Goal: Transaction & Acquisition: Purchase product/service

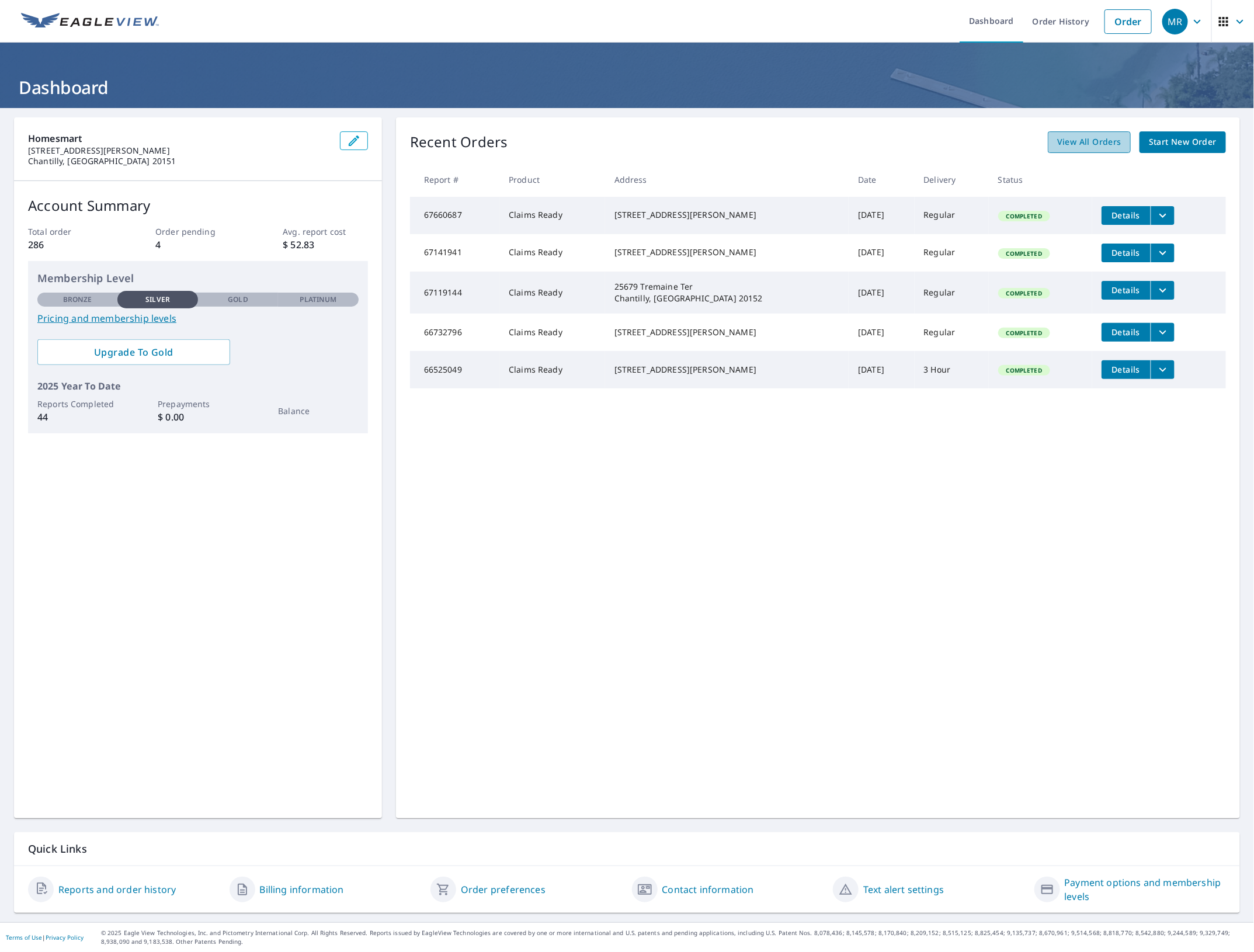
click at [1080, 142] on span "View All Orders" at bounding box center [1089, 142] width 64 height 14
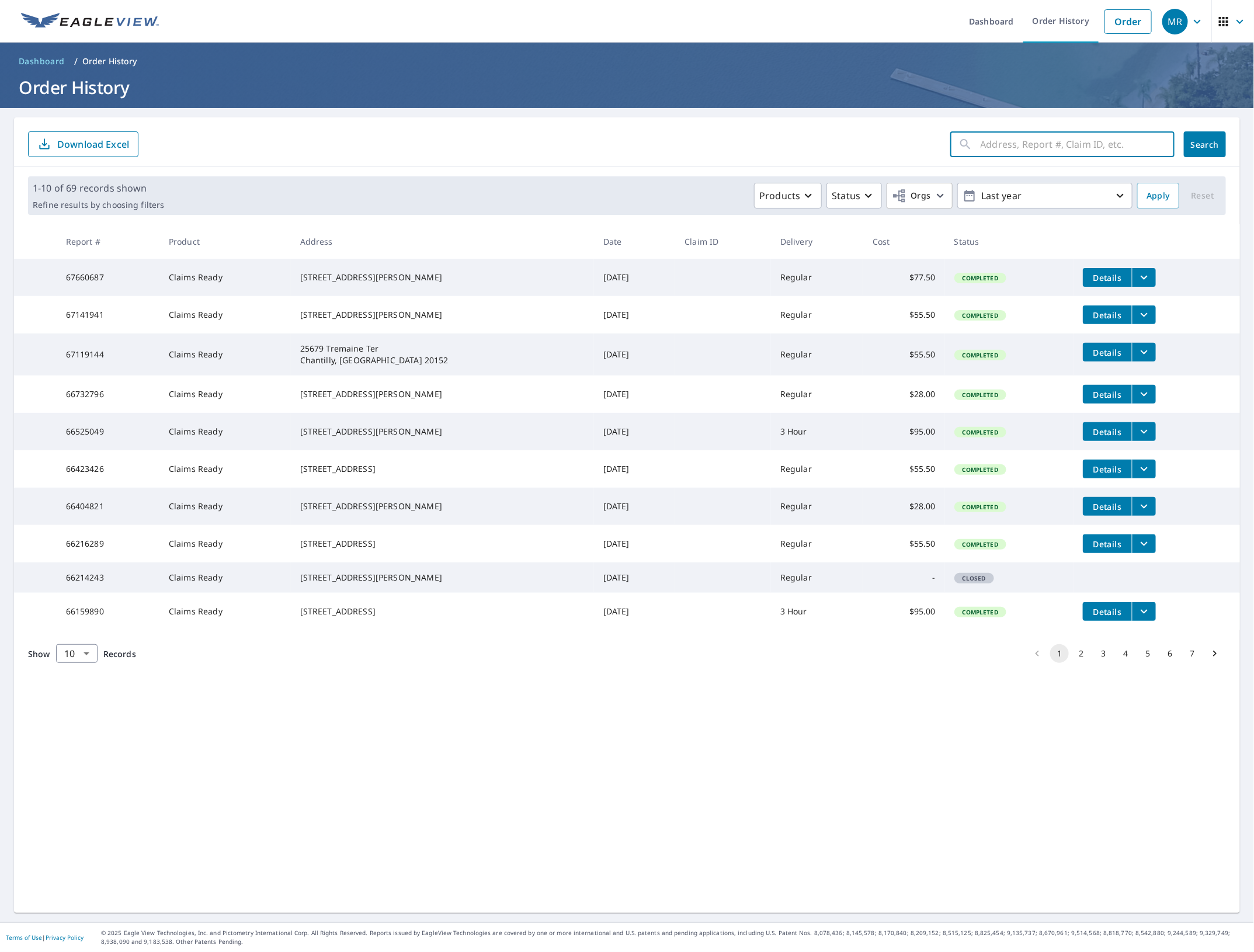
click at [1003, 151] on input "text" at bounding box center [1077, 144] width 194 height 33
click at [1123, 24] on link "Order" at bounding box center [1128, 21] width 47 height 24
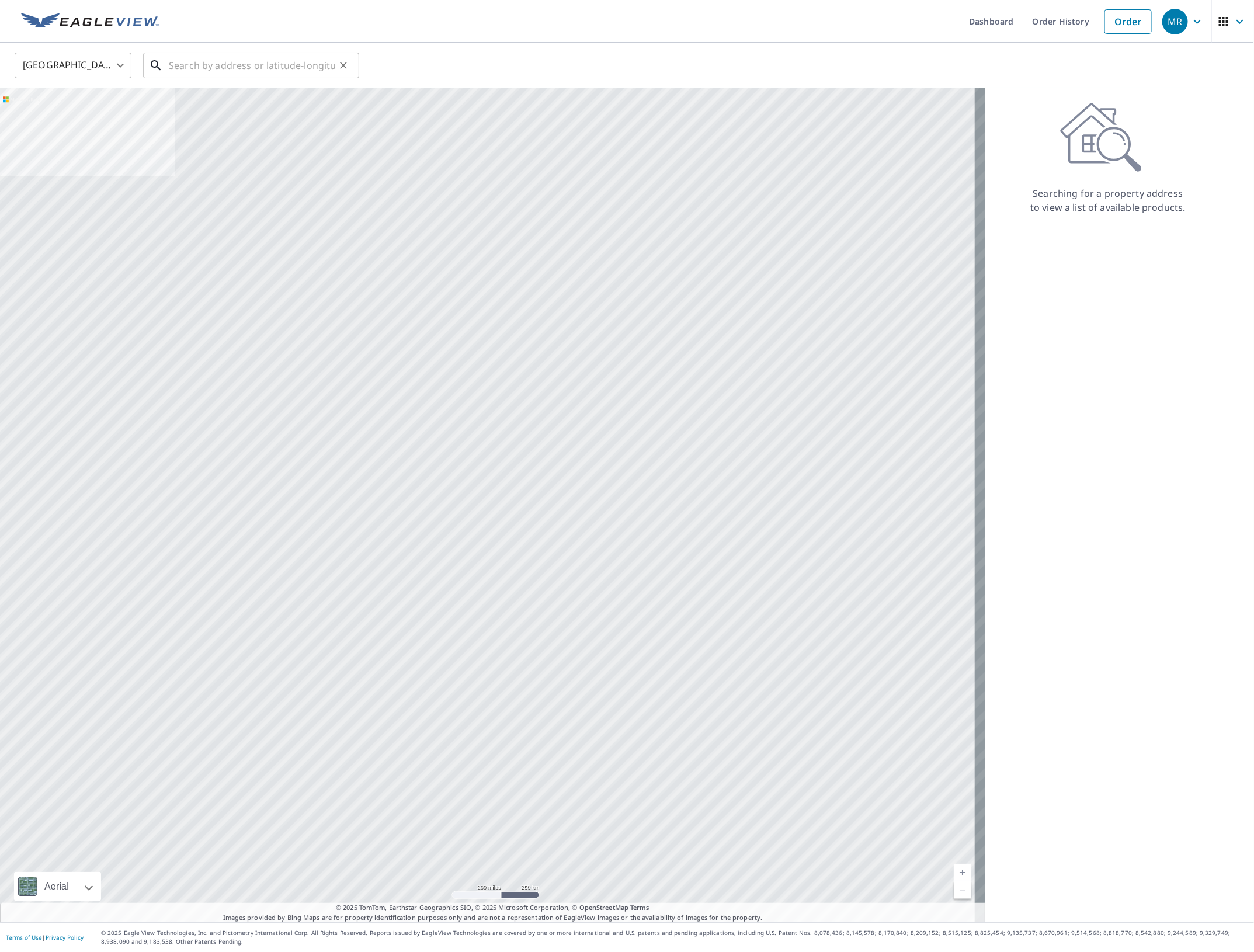
click at [205, 74] on input "text" at bounding box center [252, 65] width 167 height 33
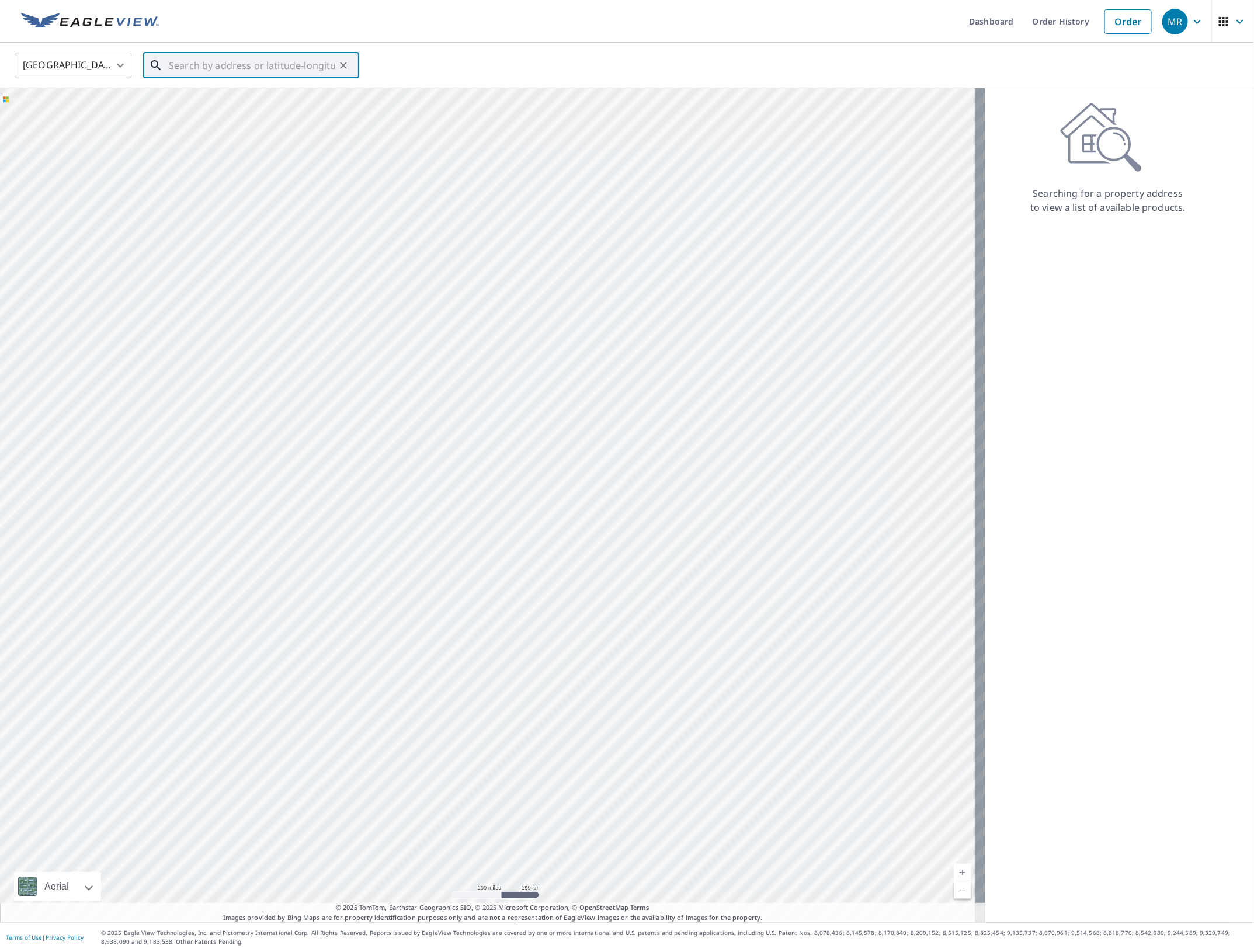
paste input "21208 Ladyfern Pl"
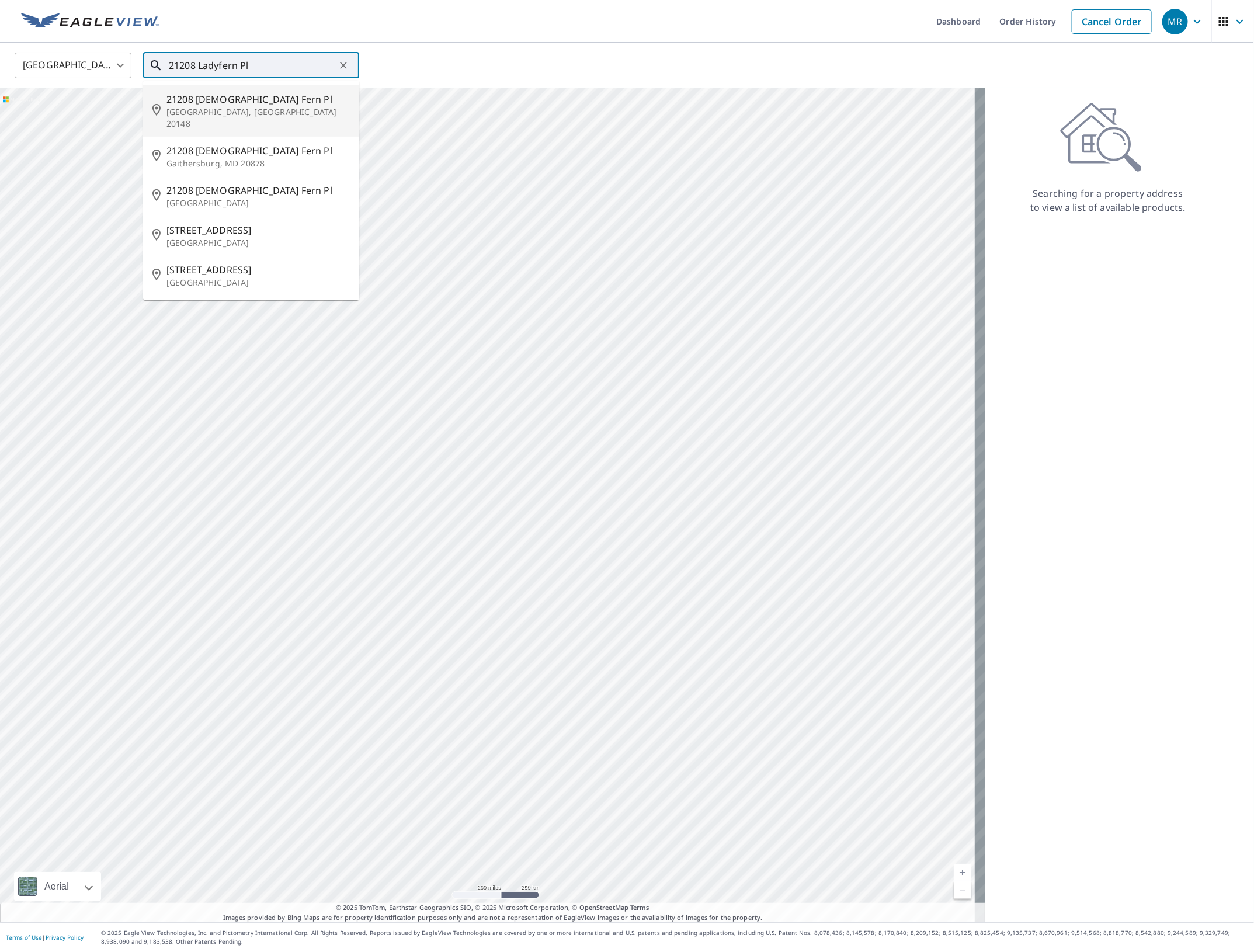
click at [211, 96] on span "21208 [DEMOGRAPHIC_DATA] Fern Pl" at bounding box center [258, 99] width 183 height 14
type input "[STREET_ADDRESS][DEMOGRAPHIC_DATA][PERSON_NAME]"
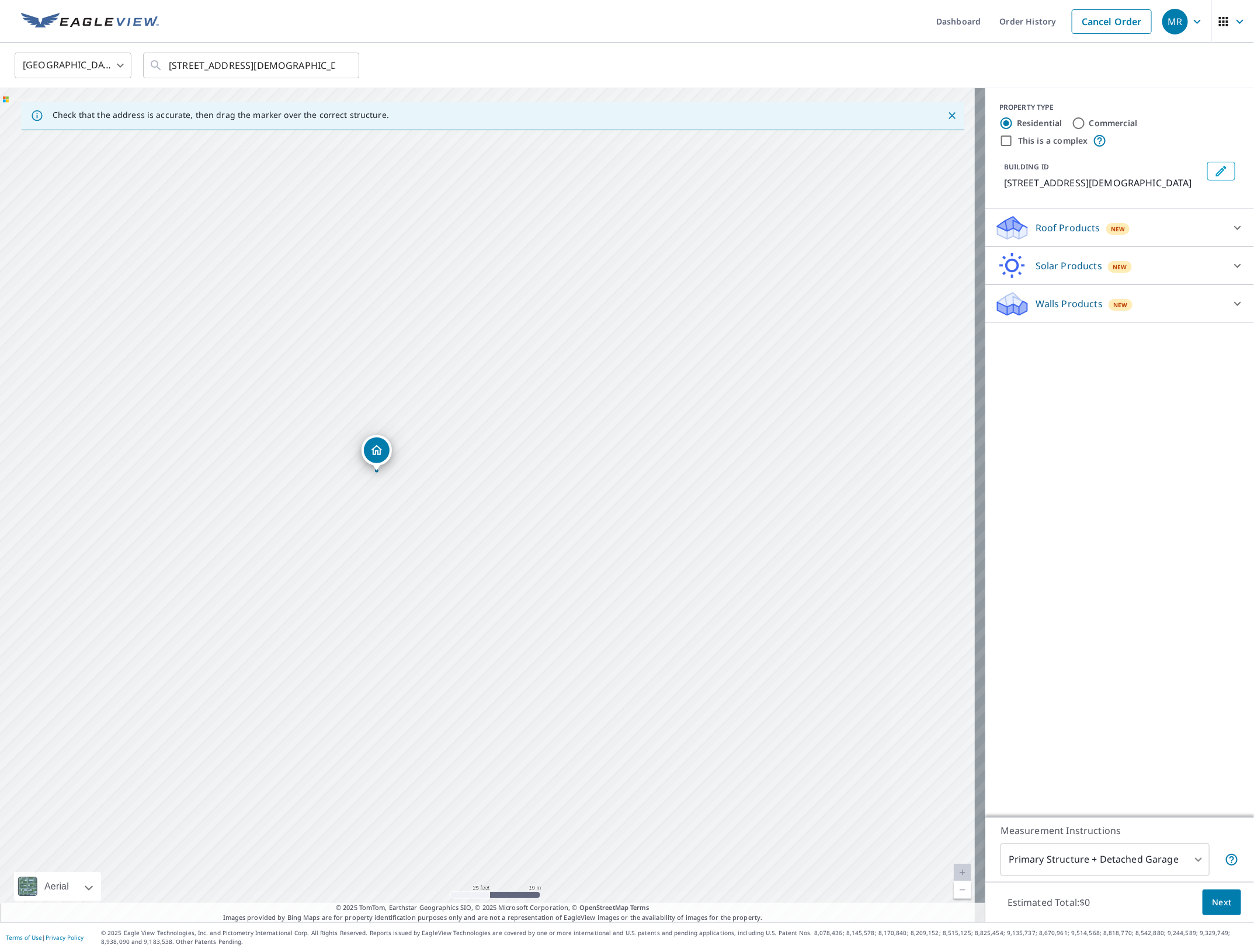
drag, startPoint x: 692, startPoint y: 432, endPoint x: 605, endPoint y: 422, distance: 87.6
click at [605, 422] on div "[STREET_ADDRESS][DEMOGRAPHIC_DATA][PERSON_NAME]" at bounding box center [493, 504] width 985 height 834
click at [1136, 217] on div "Roof Products New" at bounding box center [1109, 228] width 229 height 27
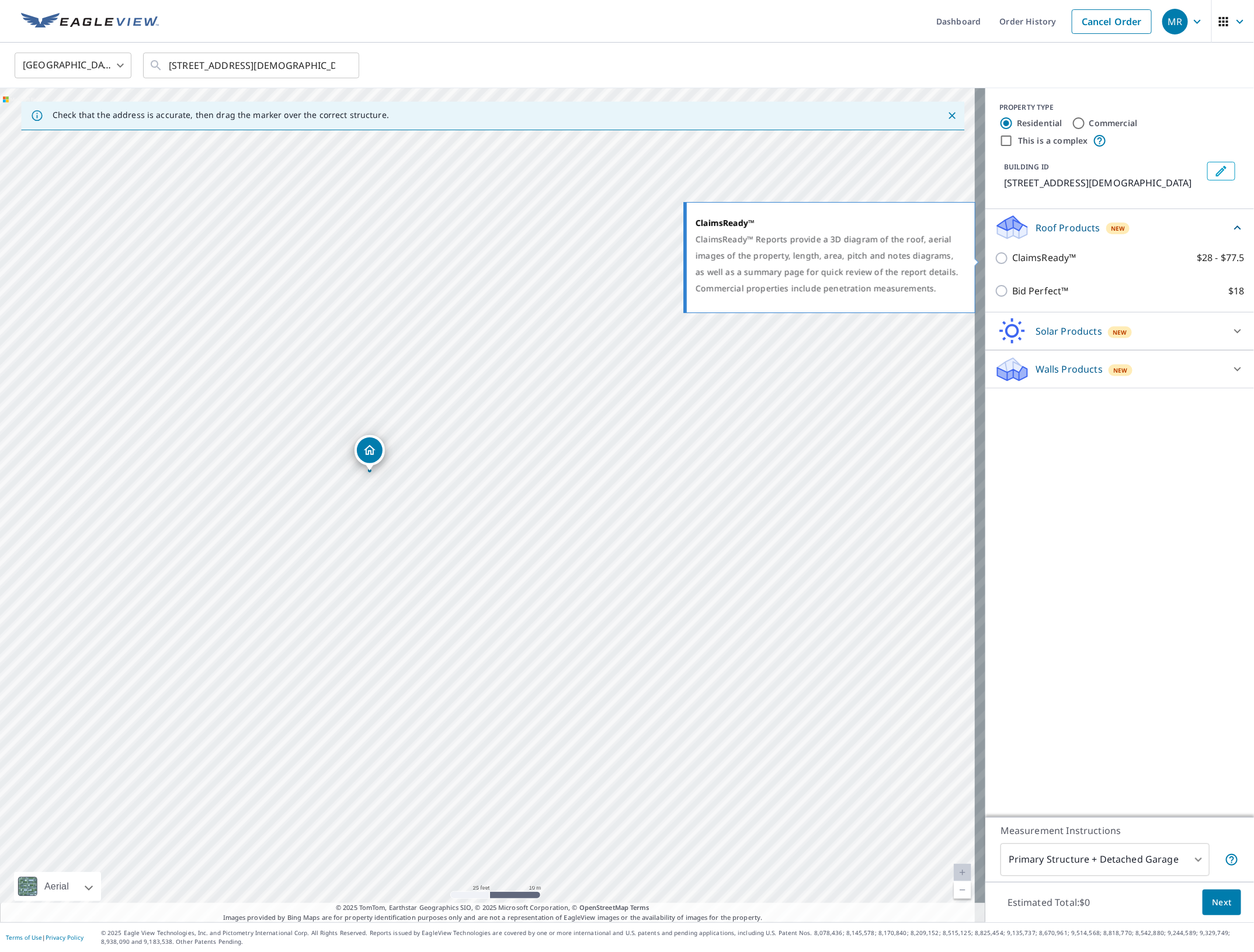
click at [1016, 257] on p "ClaimsReady™" at bounding box center [1044, 258] width 64 height 14
click at [1012, 257] on input "ClaimsReady™ $28 - $77.5" at bounding box center [1003, 258] width 17 height 14
checkbox input "true"
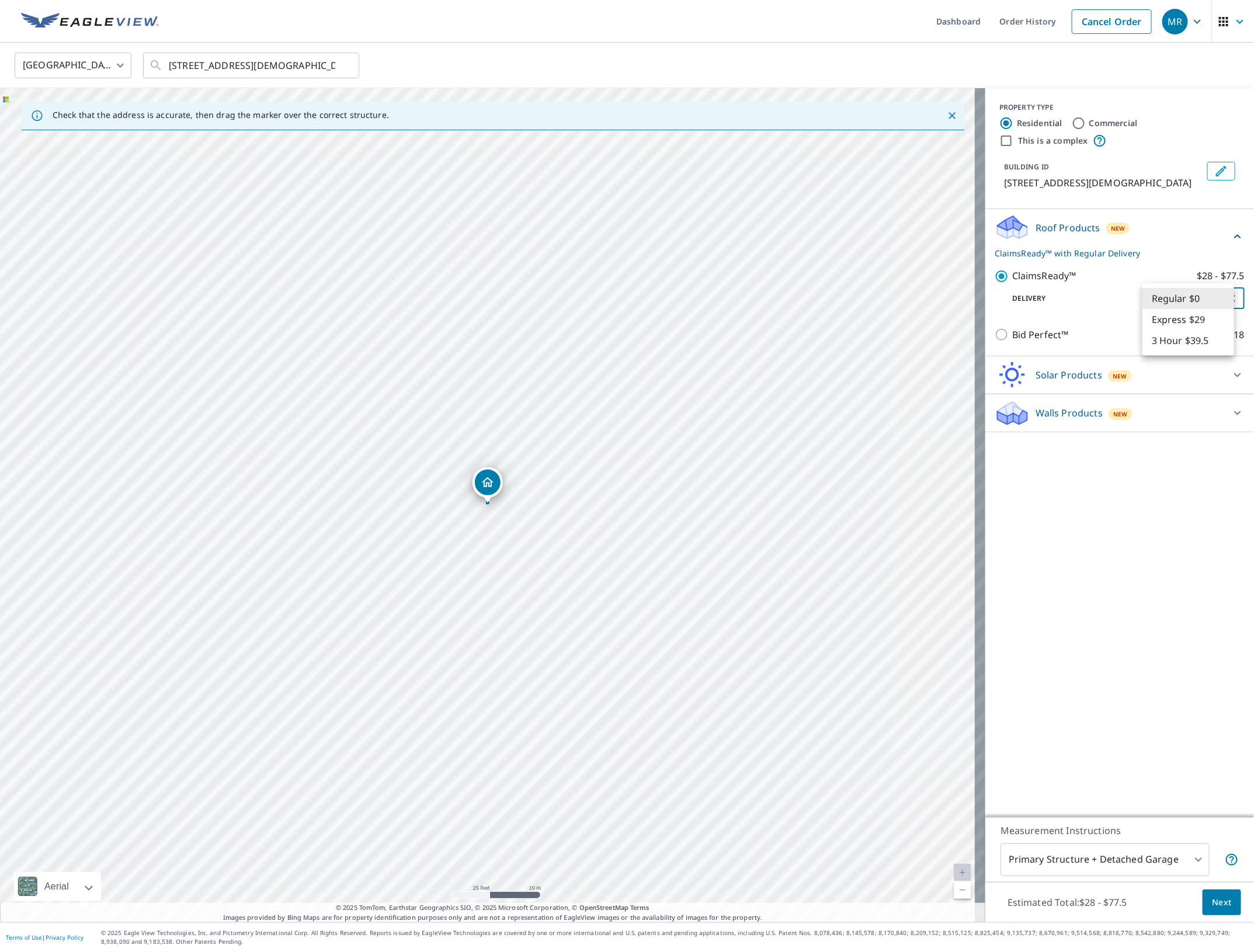
click at [1170, 288] on body "MR MR Dashboard Order History Cancel Order MR United States [GEOGRAPHIC_DATA] ​…" at bounding box center [627, 476] width 1254 height 952
drag, startPoint x: 1170, startPoint y: 289, endPoint x: 1192, endPoint y: 294, distance: 22.6
click at [1172, 291] on li "Regular $0" at bounding box center [1188, 298] width 92 height 21
click at [1207, 891] on button "Next" at bounding box center [1221, 902] width 39 height 27
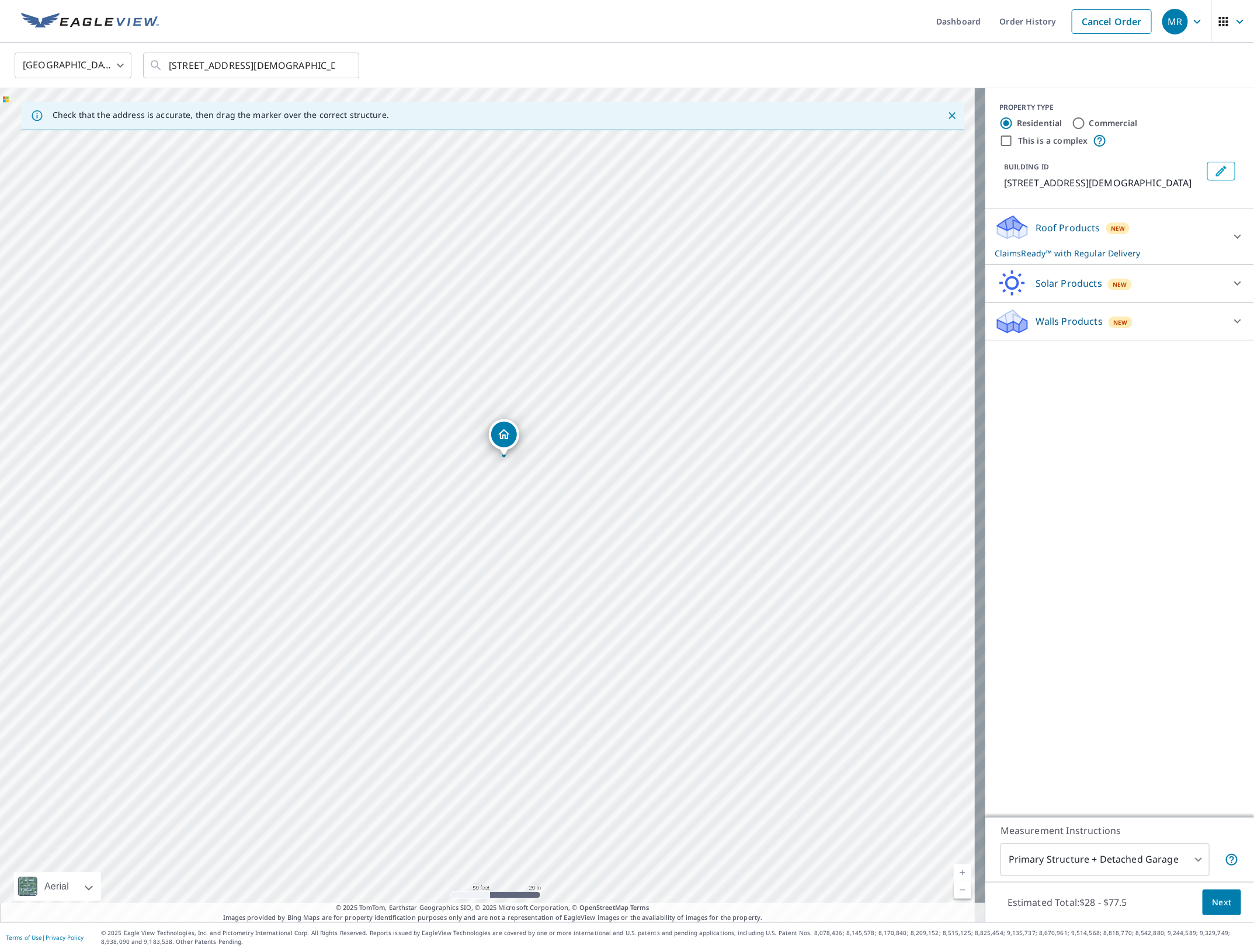
drag, startPoint x: 1140, startPoint y: 233, endPoint x: 1163, endPoint y: 236, distance: 23.2
click at [1143, 233] on div "Roof Products New ClaimsReady™ with Regular Delivery" at bounding box center [1109, 236] width 229 height 45
click at [1172, 294] on body "MR MR Dashboard Order History Cancel Order MR United States [GEOGRAPHIC_DATA] ​…" at bounding box center [627, 476] width 1254 height 952
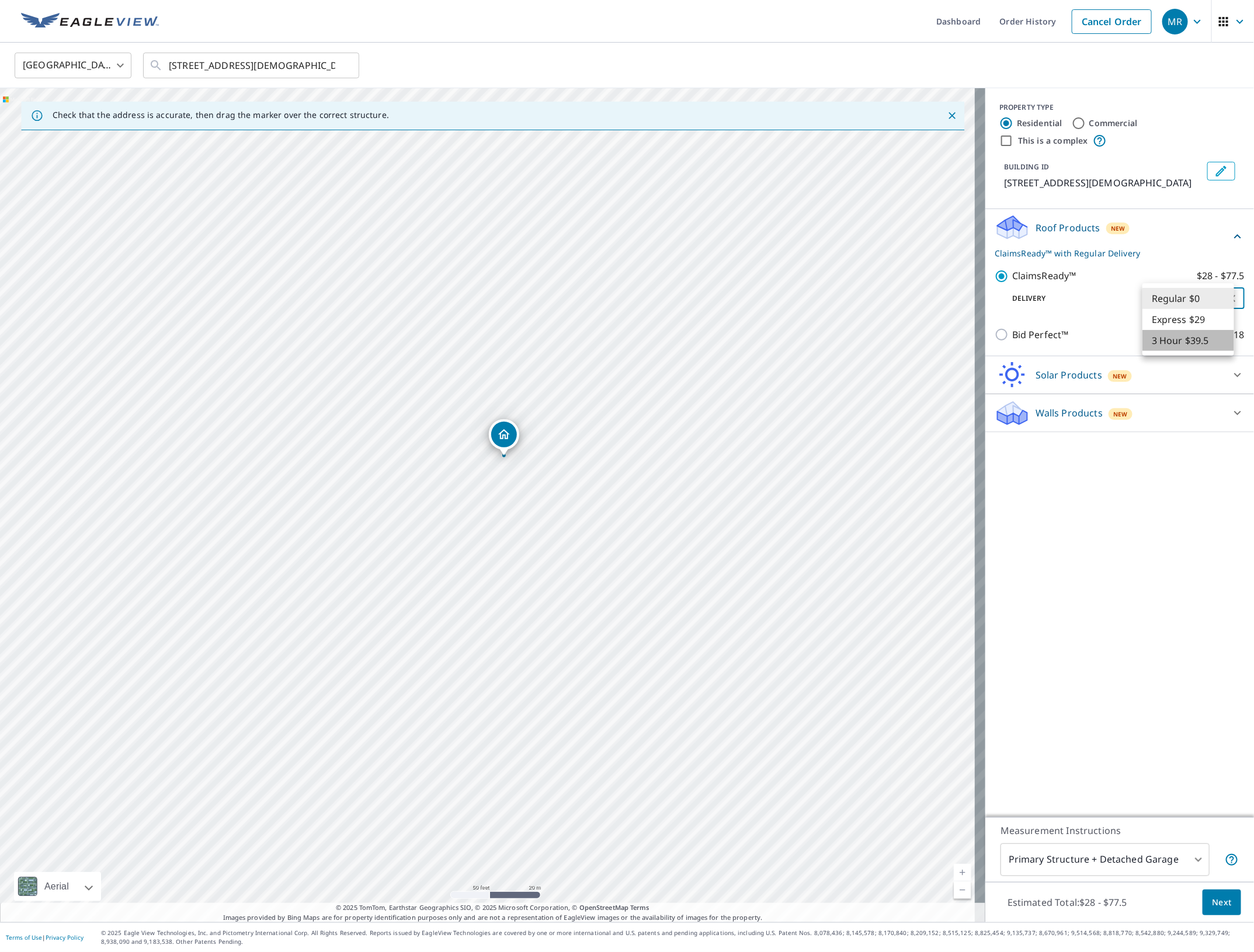
click at [1170, 330] on li "3 Hour $39.5" at bounding box center [1188, 341] width 92 height 21
type input "7"
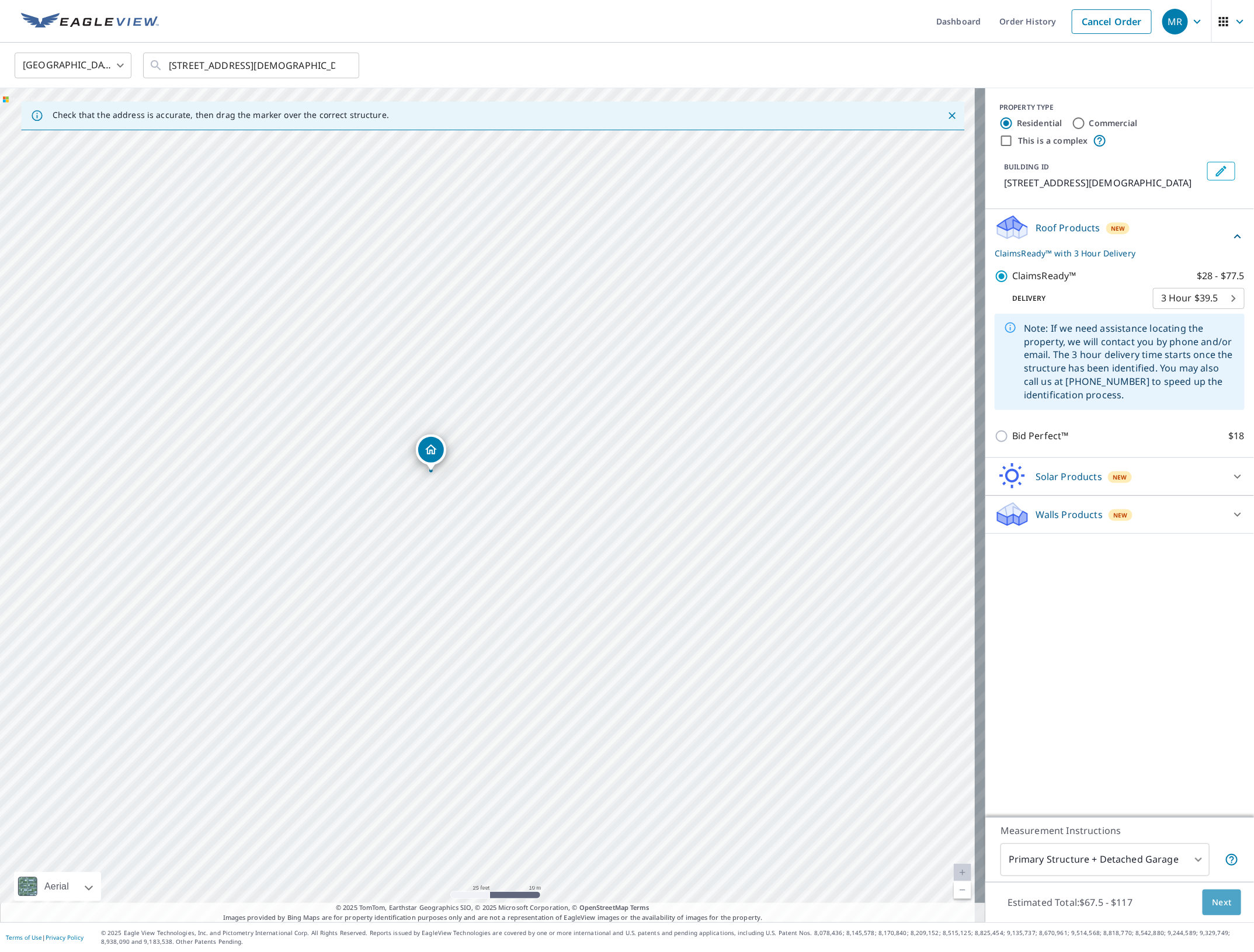
click at [1212, 896] on span "Next" at bounding box center [1222, 902] width 20 height 14
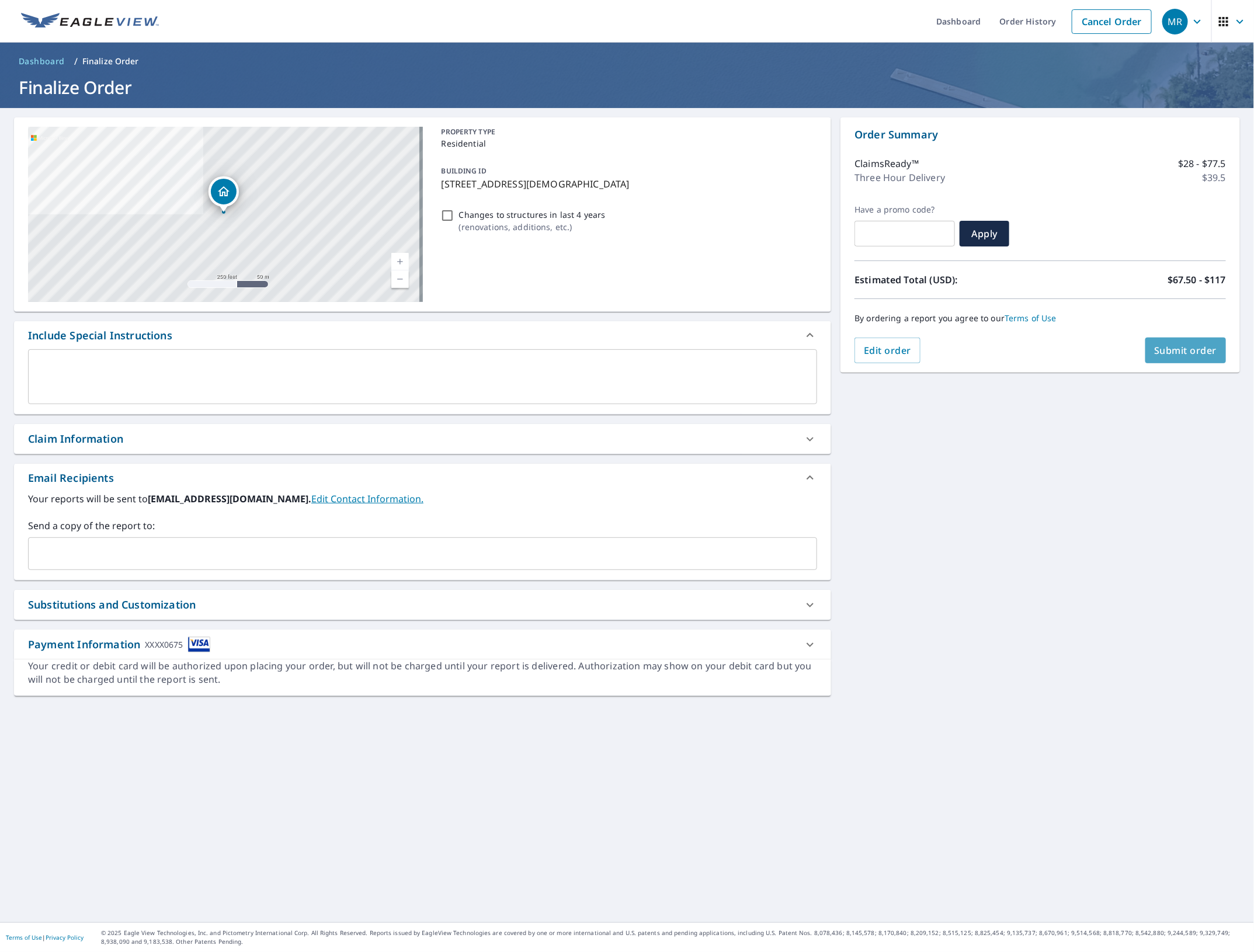
click at [1187, 355] on span "Submit order" at bounding box center [1186, 350] width 62 height 13
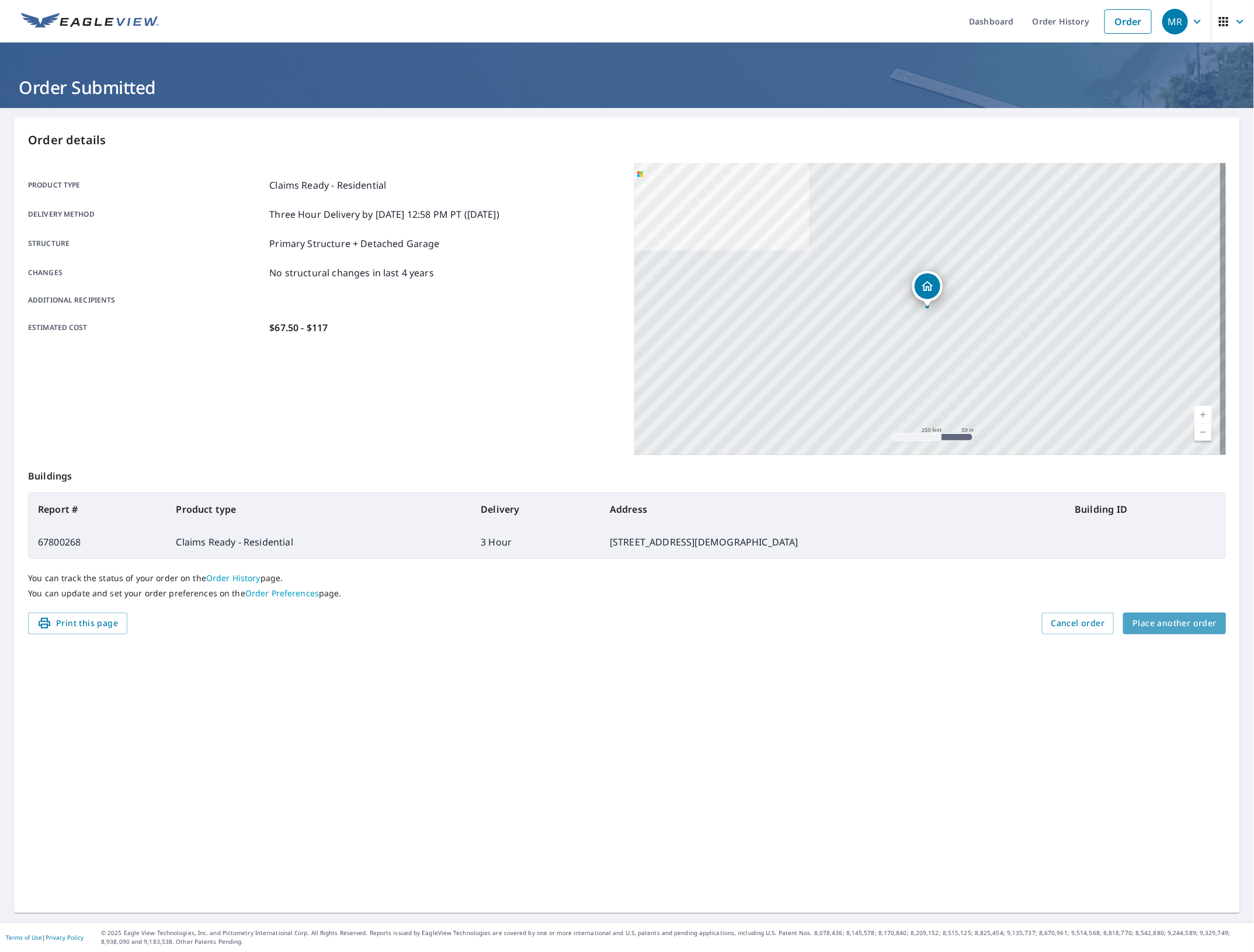
click at [1146, 631] on span "Place another order" at bounding box center [1174, 623] width 84 height 14
